Goal: Task Accomplishment & Management: Manage account settings

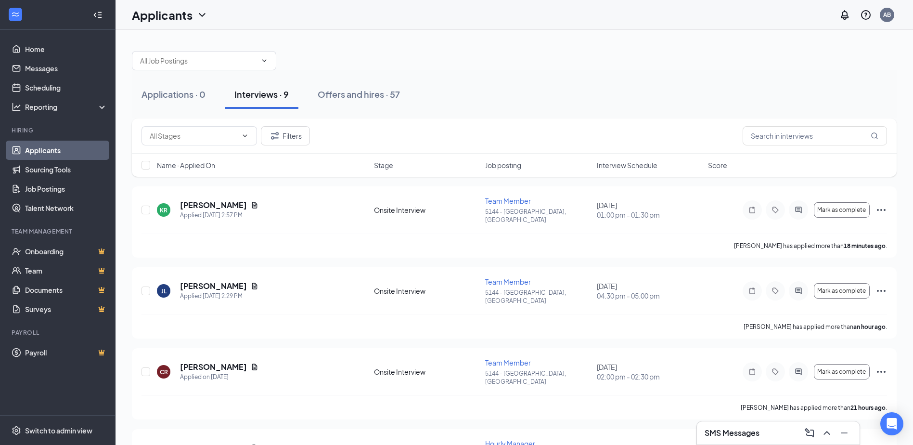
click at [62, 152] on link "Applicants" at bounding box center [66, 150] width 82 height 19
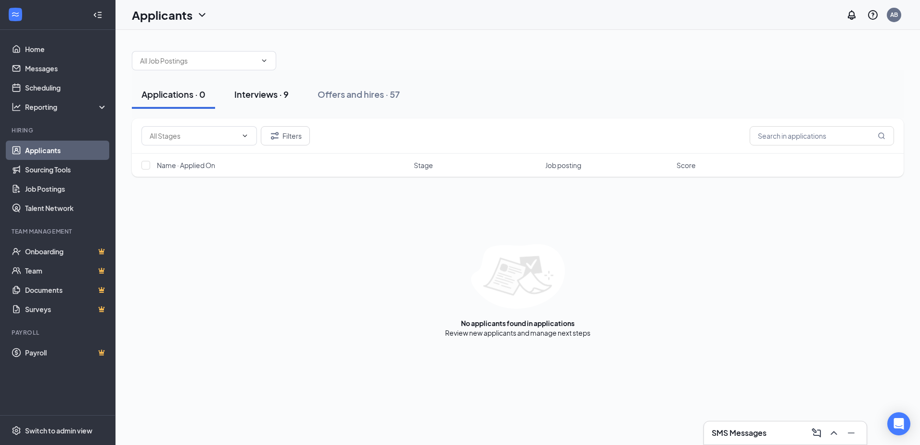
click at [251, 93] on div "Interviews · 9" at bounding box center [261, 94] width 54 height 12
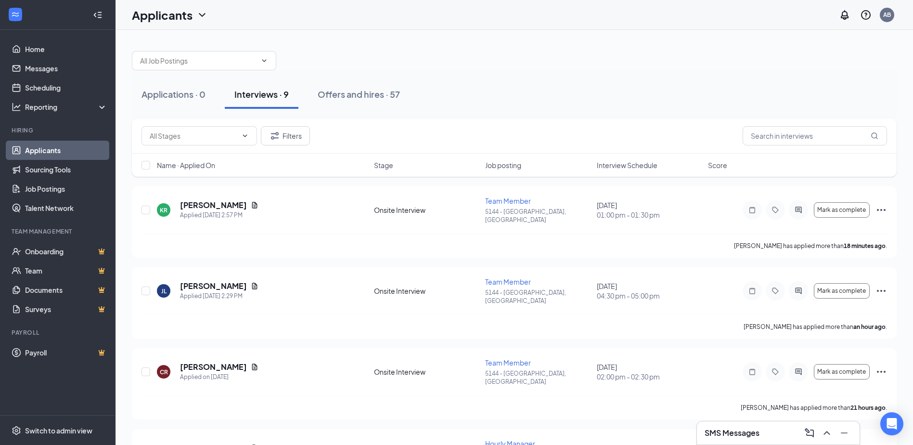
click at [637, 158] on div "Name · Applied On Stage Job posting Interview Schedule Score" at bounding box center [514, 165] width 765 height 23
click at [637, 168] on span "Interview Schedule" at bounding box center [627, 165] width 61 height 10
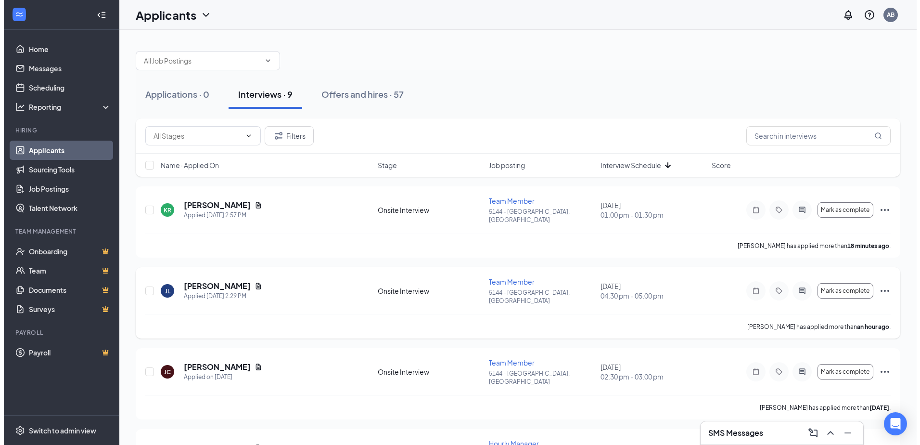
scroll to position [48, 0]
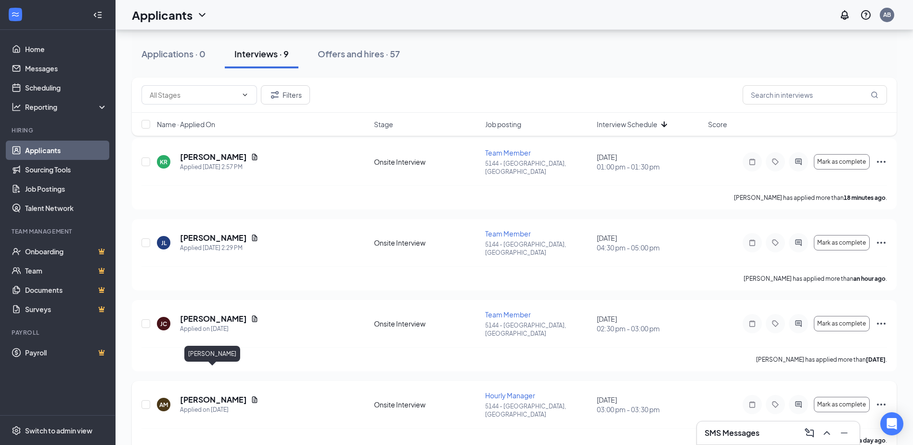
click at [224, 394] on h5 "[PERSON_NAME]" at bounding box center [213, 399] width 67 height 11
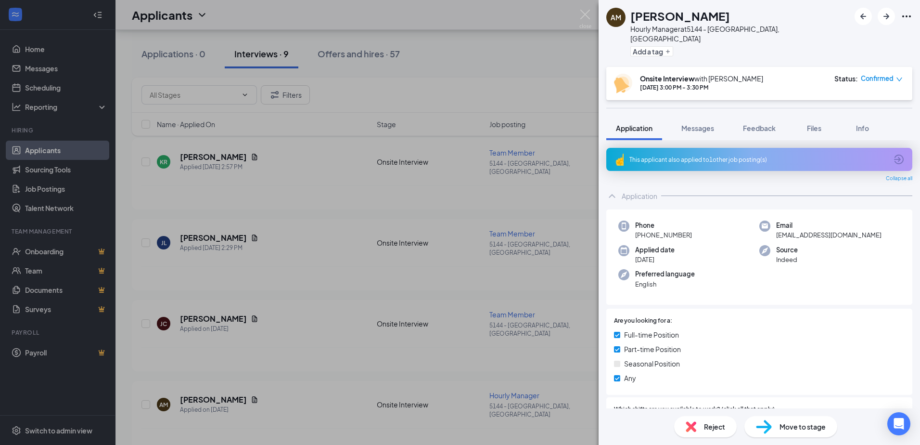
click at [913, 16] on div "AM [PERSON_NAME] Hourly Manager at 5144 - [GEOGRAPHIC_DATA], [GEOGRAPHIC_DATA] …" at bounding box center [760, 33] width 322 height 67
click at [905, 16] on icon "Ellipses" at bounding box center [907, 17] width 12 height 12
click at [867, 36] on link "View full application" at bounding box center [855, 39] width 104 height 10
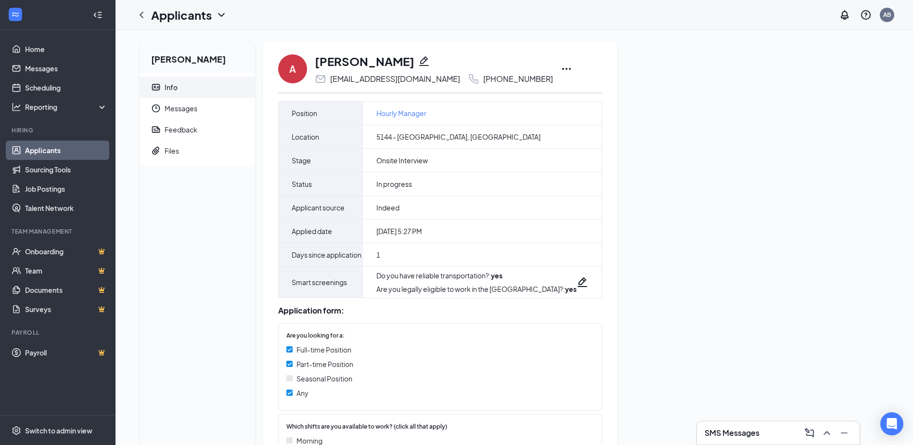
click at [561, 66] on icon "Ellipses" at bounding box center [567, 69] width 12 height 12
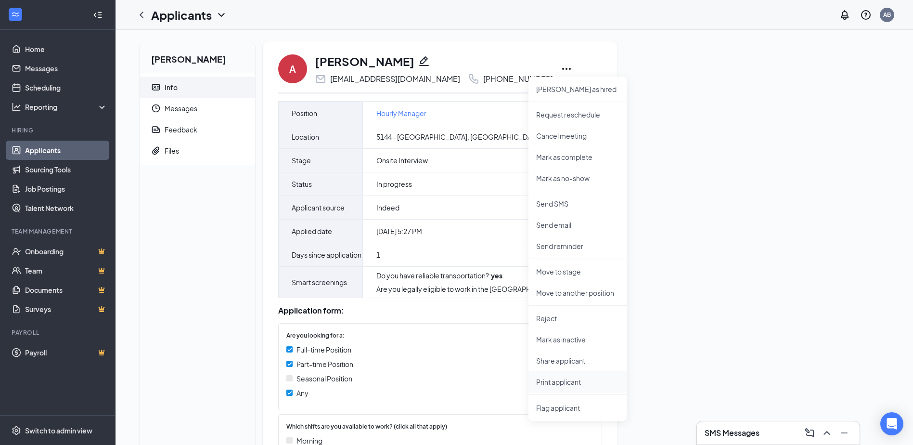
click at [587, 384] on p "Print applicant" at bounding box center [577, 382] width 83 height 10
